Goal: Navigation & Orientation: Find specific page/section

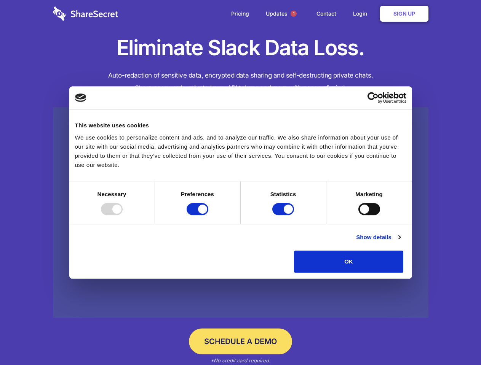
click at [123, 215] on div at bounding box center [112, 209] width 22 height 12
click at [208, 215] on input "Preferences" at bounding box center [197, 209] width 22 height 12
checkbox input "false"
click at [284, 215] on input "Statistics" at bounding box center [283, 209] width 22 height 12
checkbox input "false"
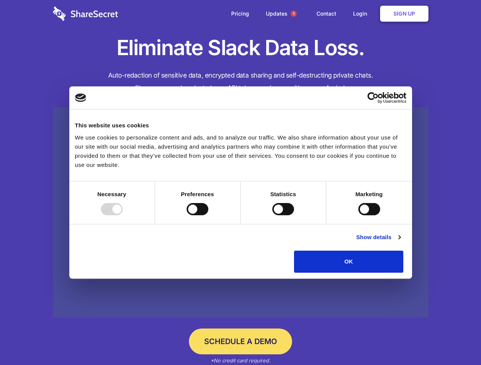
click at [358, 215] on input "Marketing" at bounding box center [369, 209] width 22 height 12
checkbox input "true"
click at [400, 242] on link "Show details" at bounding box center [378, 237] width 44 height 9
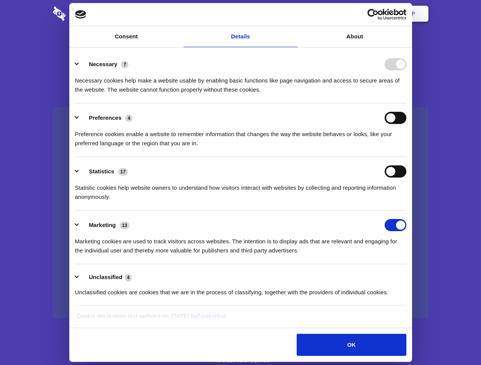
click at [406, 104] on li "Necessary 7 Necessary cookies help make a website usable by enabling basic func…" at bounding box center [240, 77] width 331 height 54
click at [293, 14] on span "1" at bounding box center [293, 14] width 6 height 6
